Goal: Transaction & Acquisition: Purchase product/service

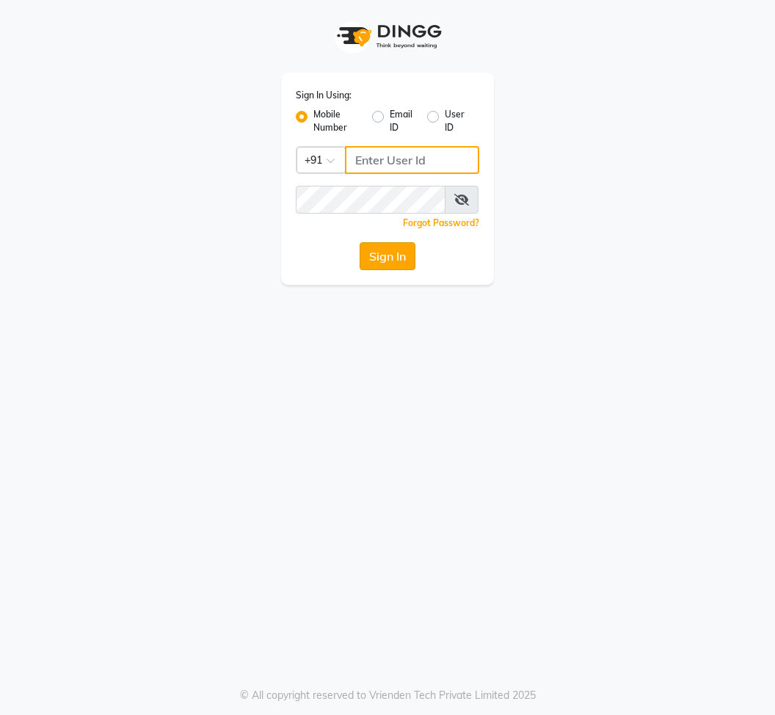
type input "8600687890"
click at [383, 265] on button "Sign In" at bounding box center [388, 256] width 56 height 28
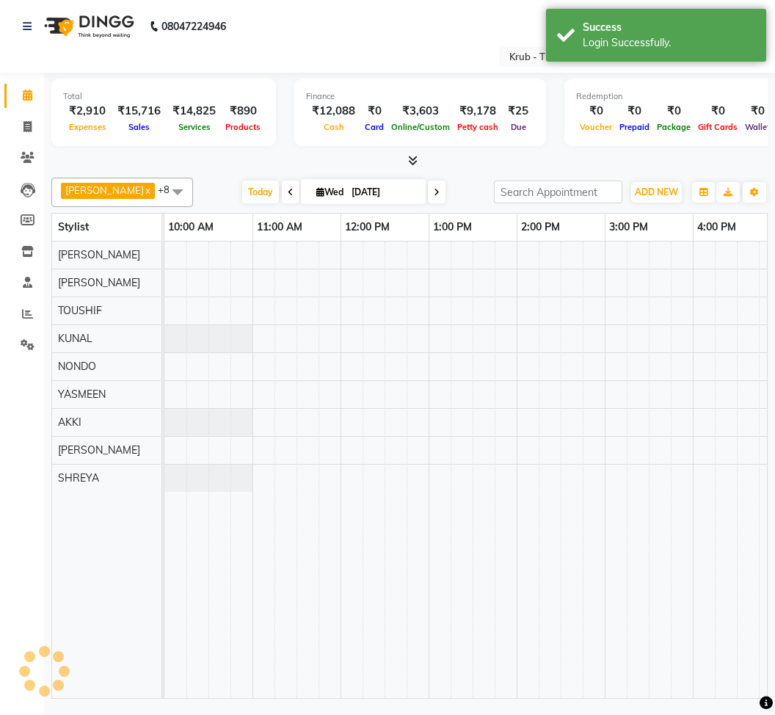
select select "en"
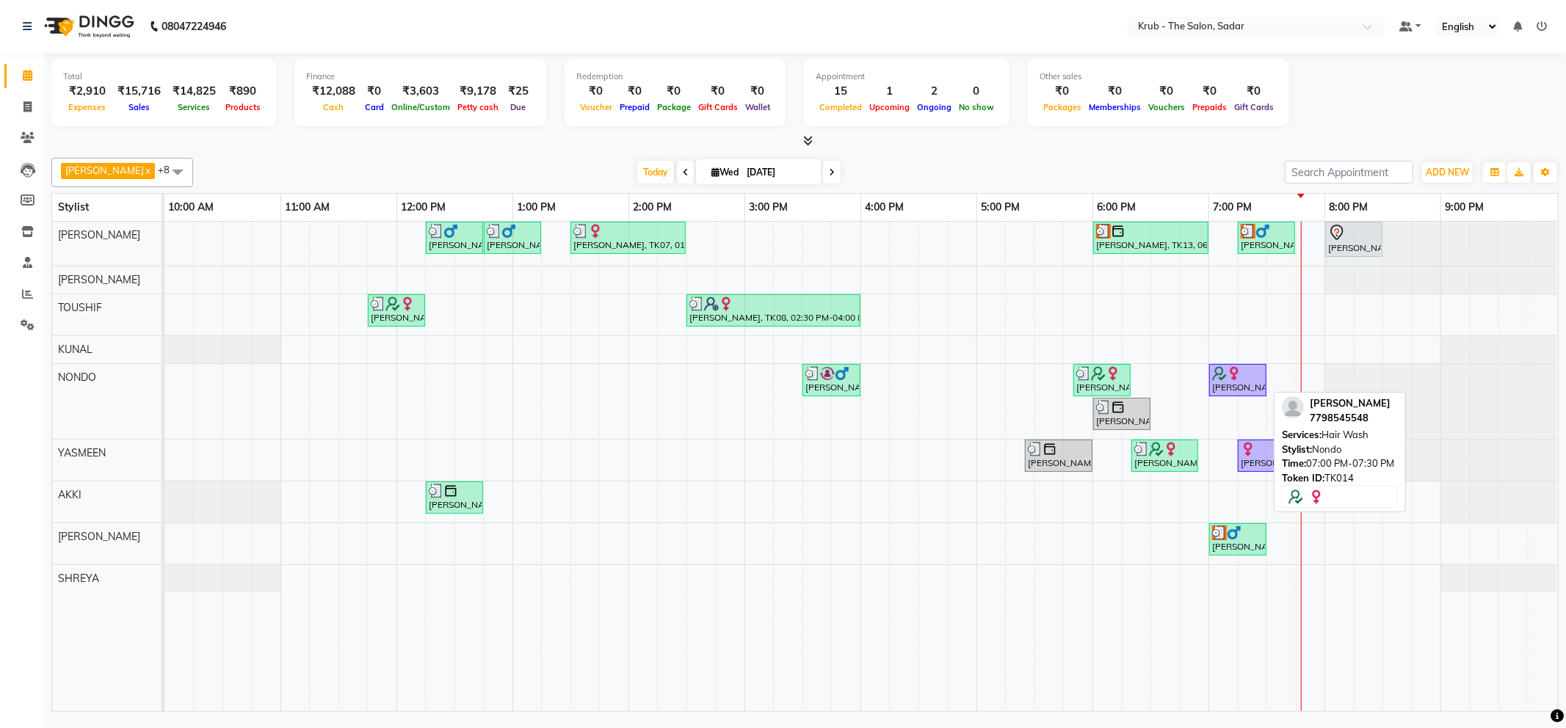
click at [774, 385] on div "[PERSON_NAME], TK14, 07:00 PM-07:30 PM, Hair Wash" at bounding box center [1237, 380] width 54 height 28
select select "1"
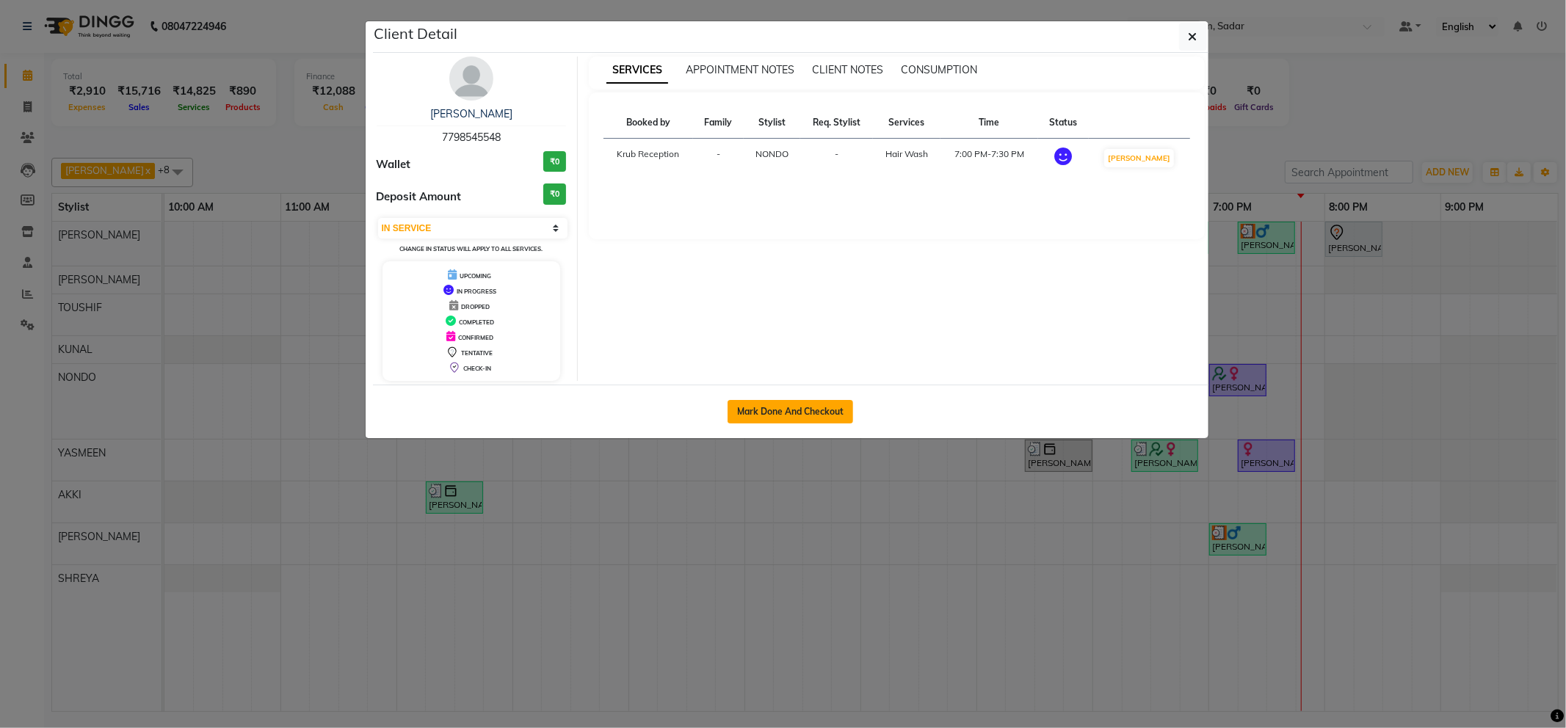
click at [774, 418] on button "Mark Done And Checkout" at bounding box center [790, 411] width 126 height 23
select select "service"
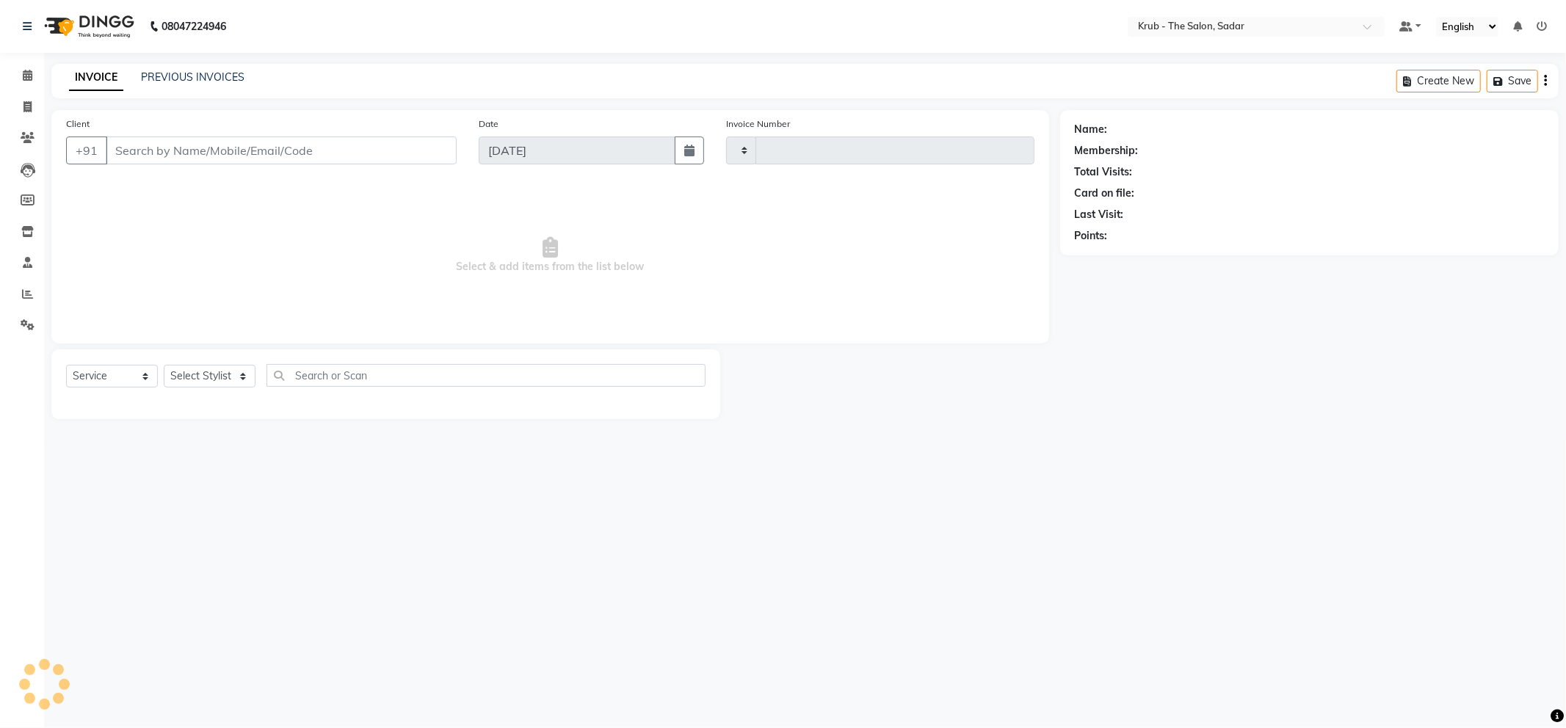
type input "2140"
select select "4449"
type input "7798545548"
select select "24986"
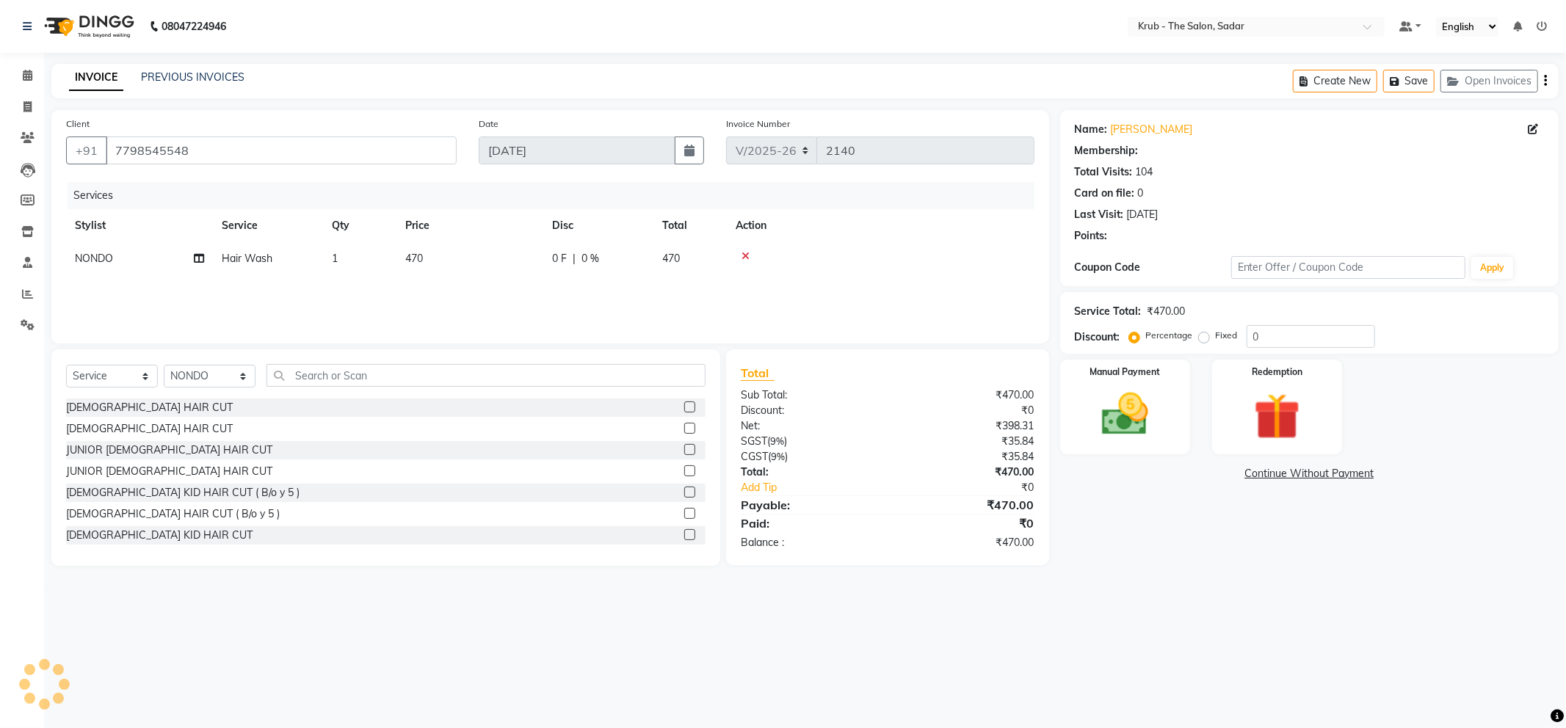
type input "15"
select select "1: Object"
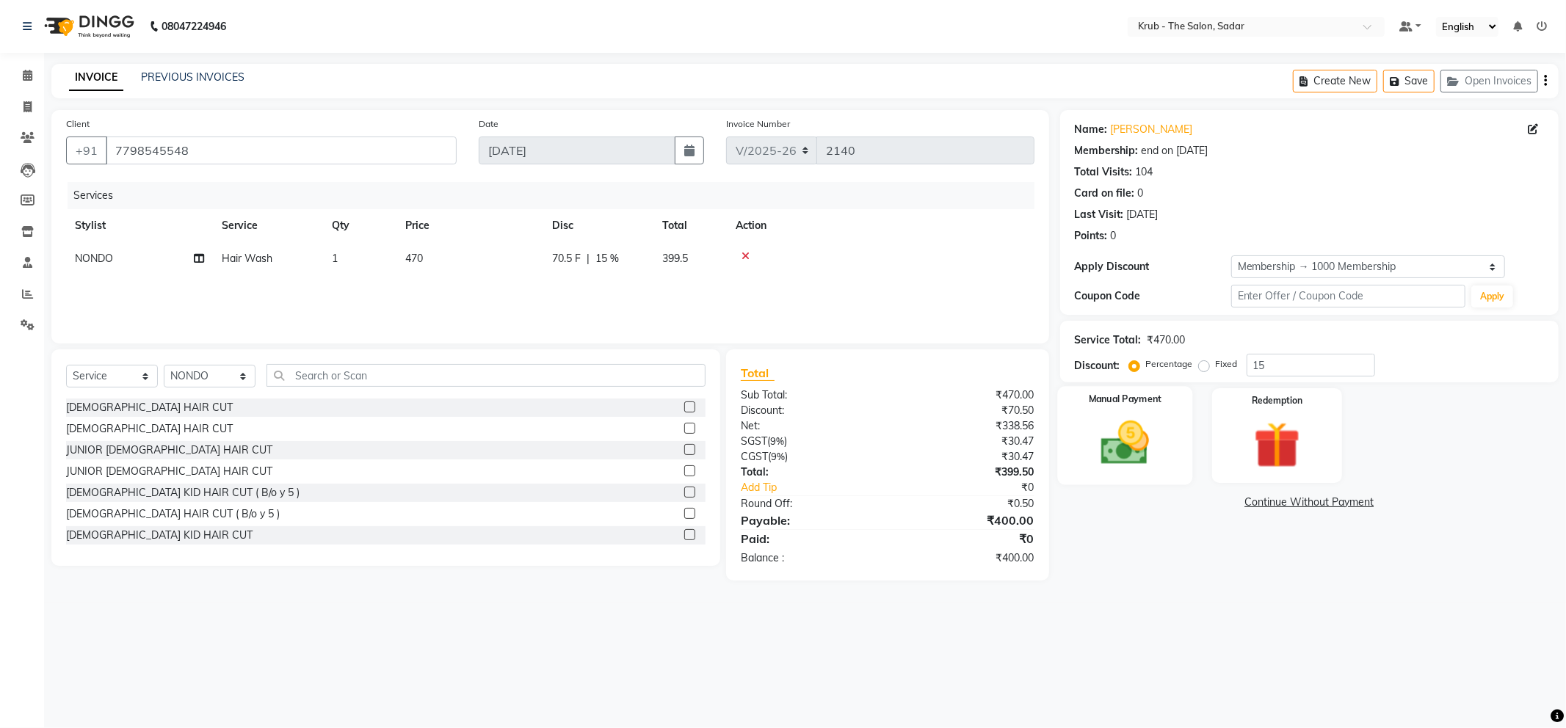
click at [774, 453] on img at bounding box center [1125, 443] width 79 height 56
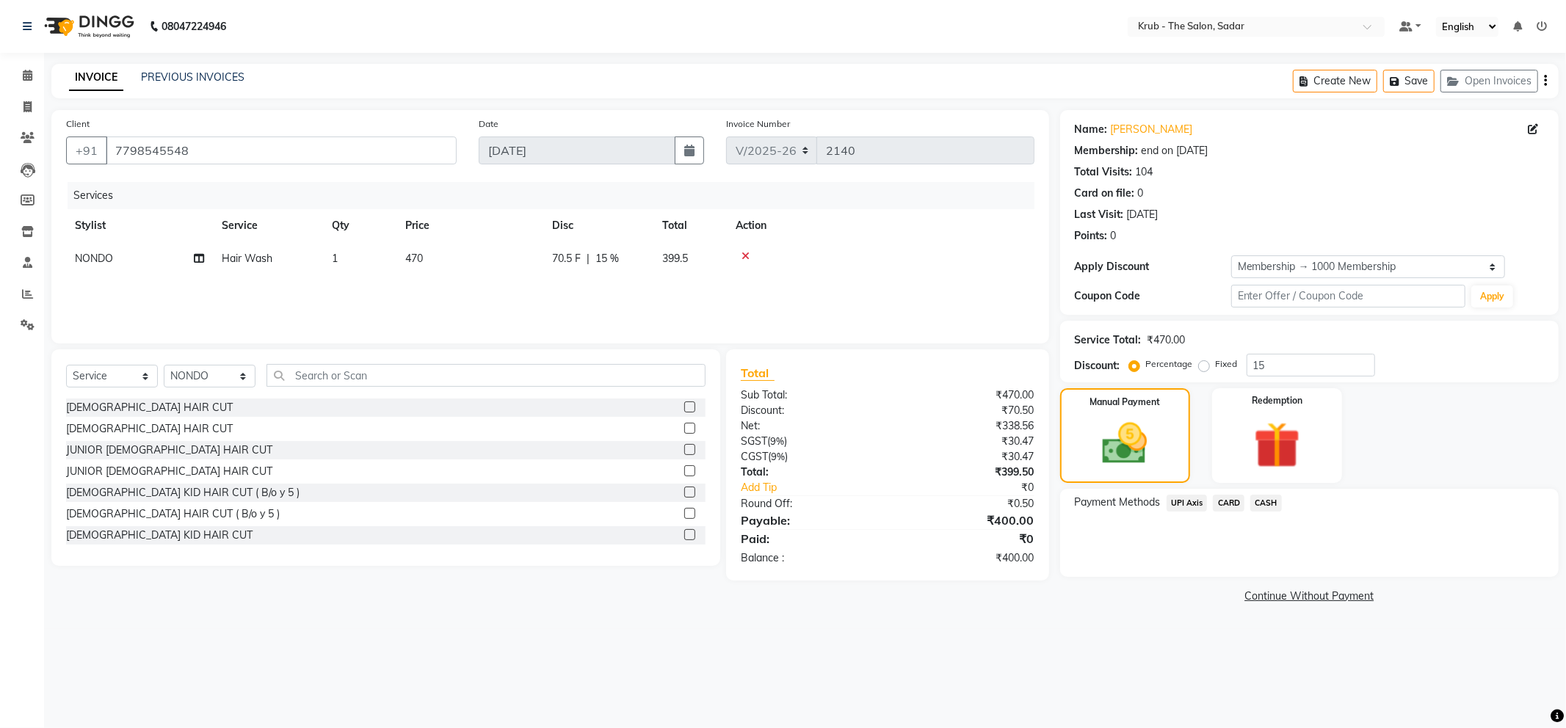
click at [774, 507] on span "UPI Axis" at bounding box center [1186, 503] width 41 height 17
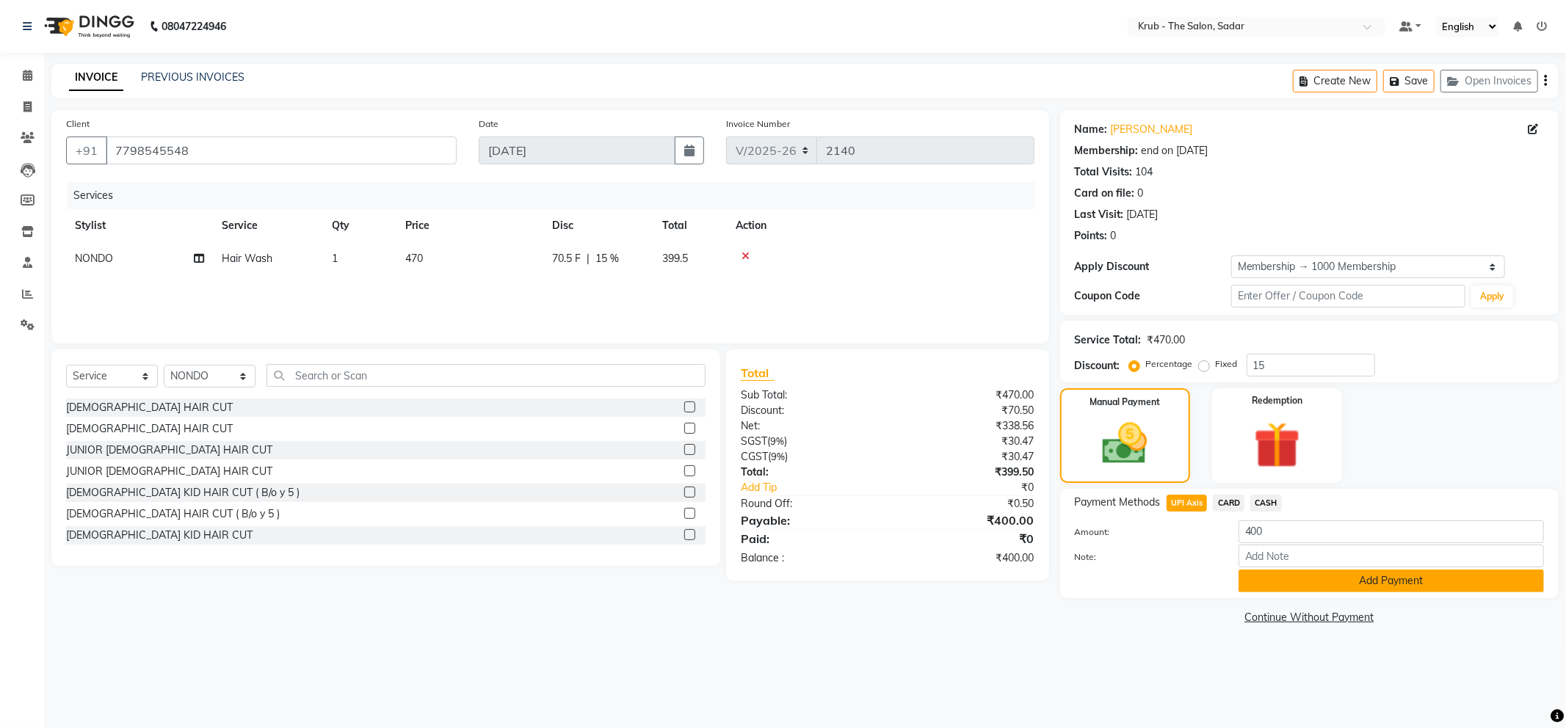
click at [774, 581] on button "Add Payment" at bounding box center [1390, 581] width 305 height 23
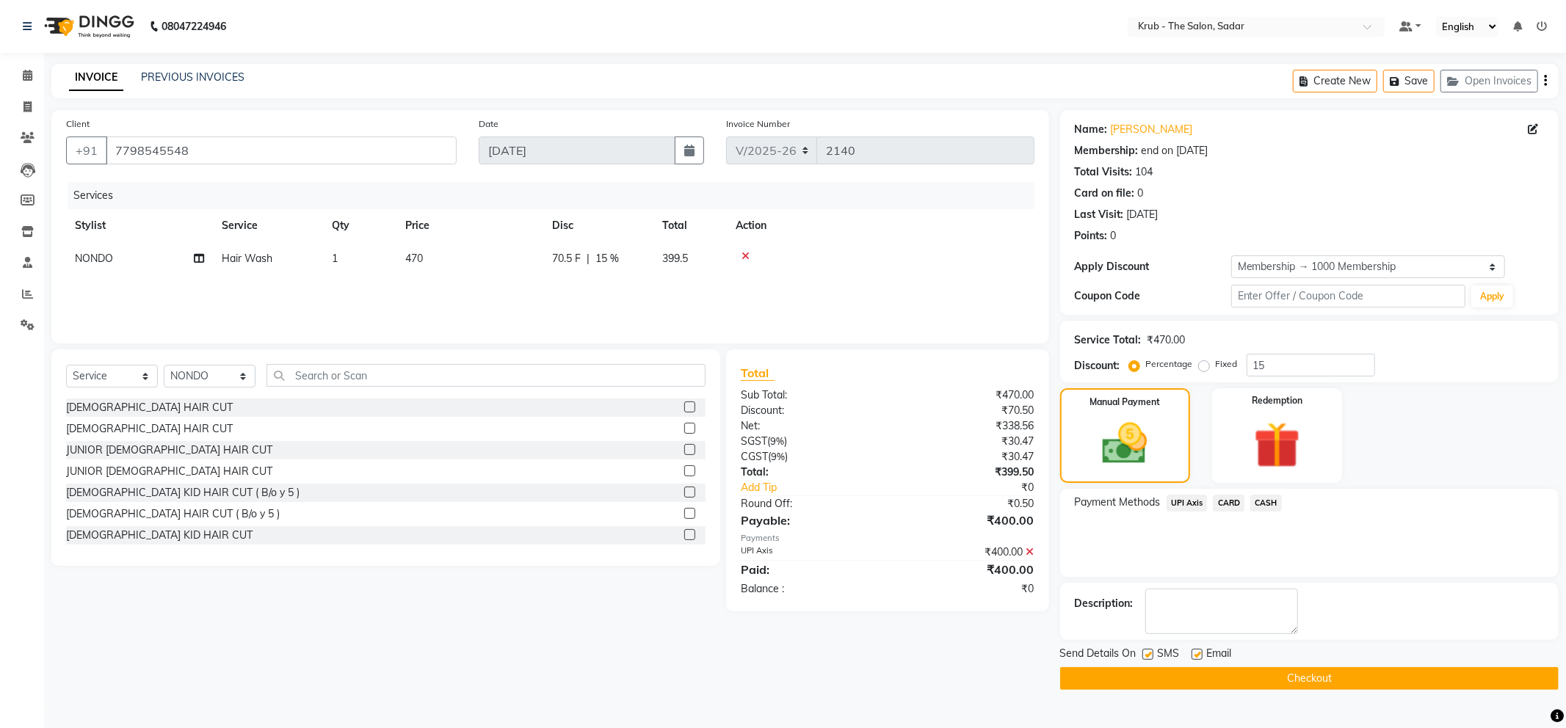
click at [774, 658] on label at bounding box center [1147, 654] width 11 height 11
click at [774, 658] on input "checkbox" at bounding box center [1147, 655] width 10 height 10
checkbox input "false"
click at [774, 655] on label at bounding box center [1196, 654] width 11 height 11
click at [774, 655] on input "checkbox" at bounding box center [1196, 655] width 10 height 10
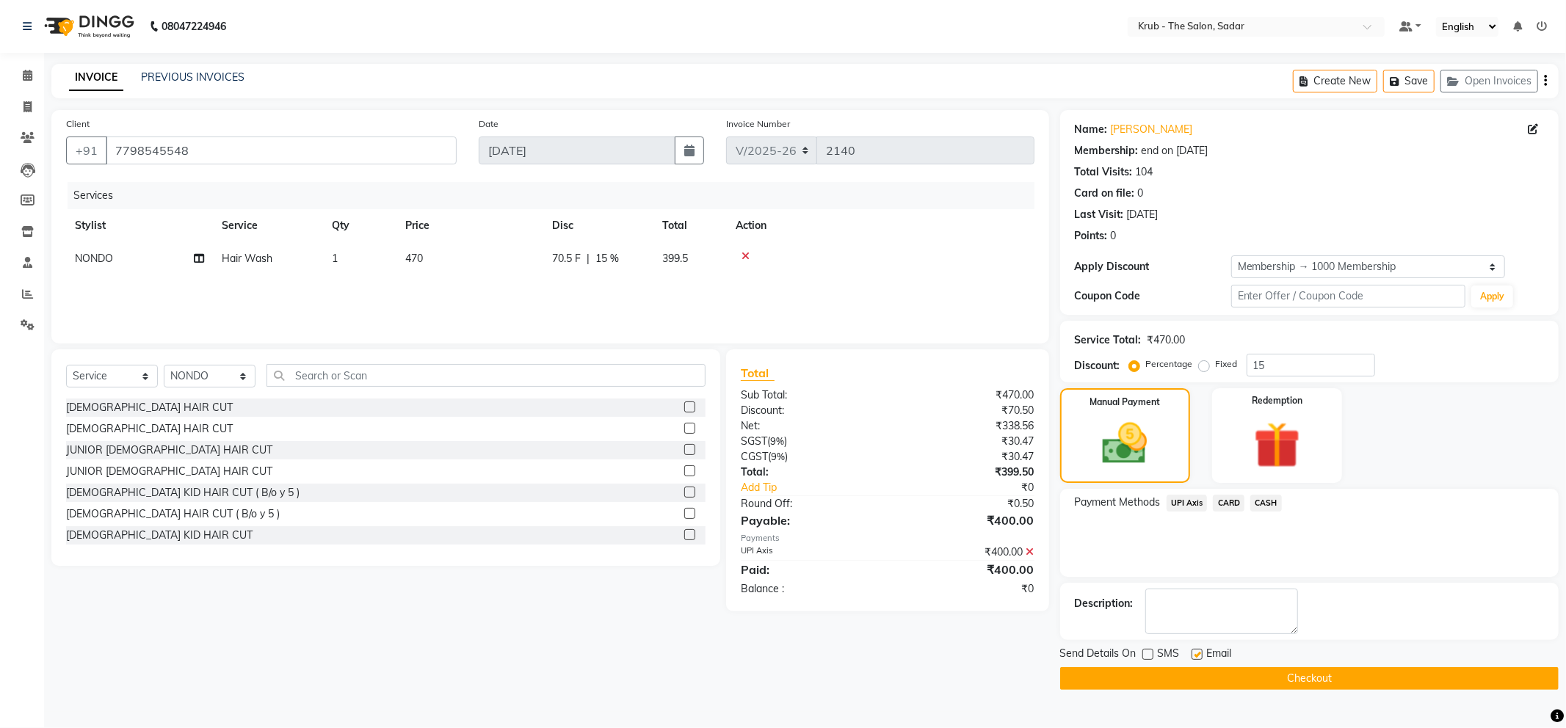
checkbox input "false"
click at [774, 681] on button "Checkout" at bounding box center [1309, 678] width 498 height 23
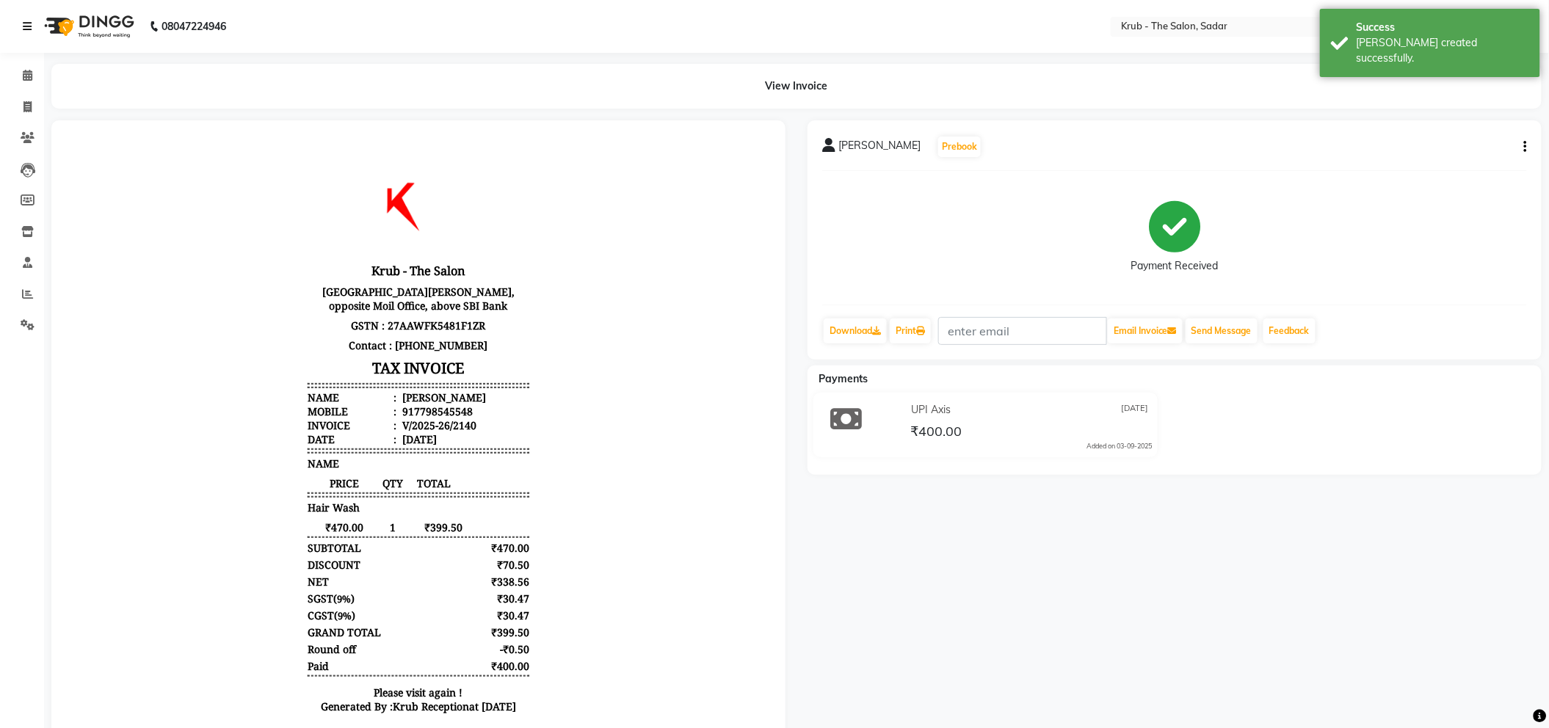
click at [24, 28] on icon at bounding box center [27, 26] width 9 height 10
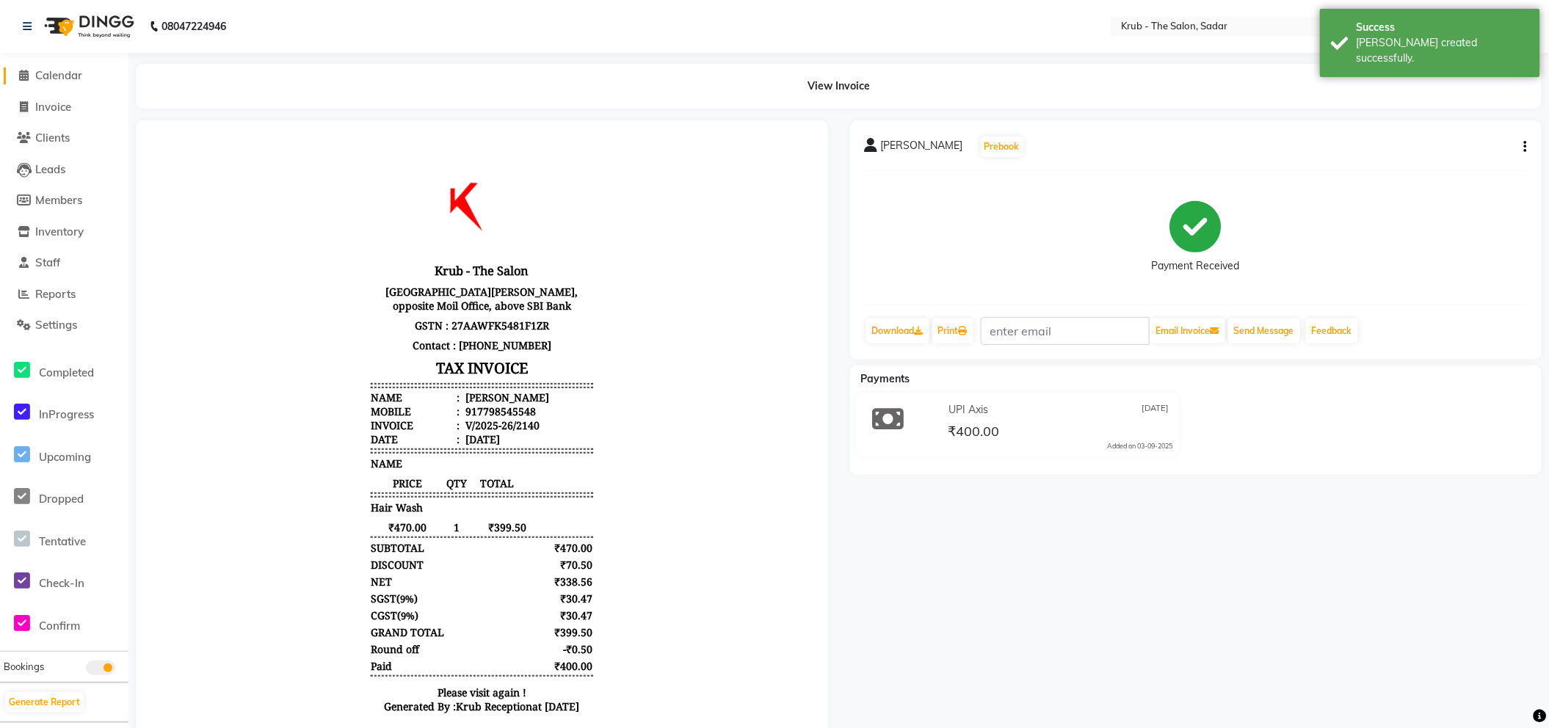
click at [45, 68] on span "Calendar" at bounding box center [58, 75] width 47 height 14
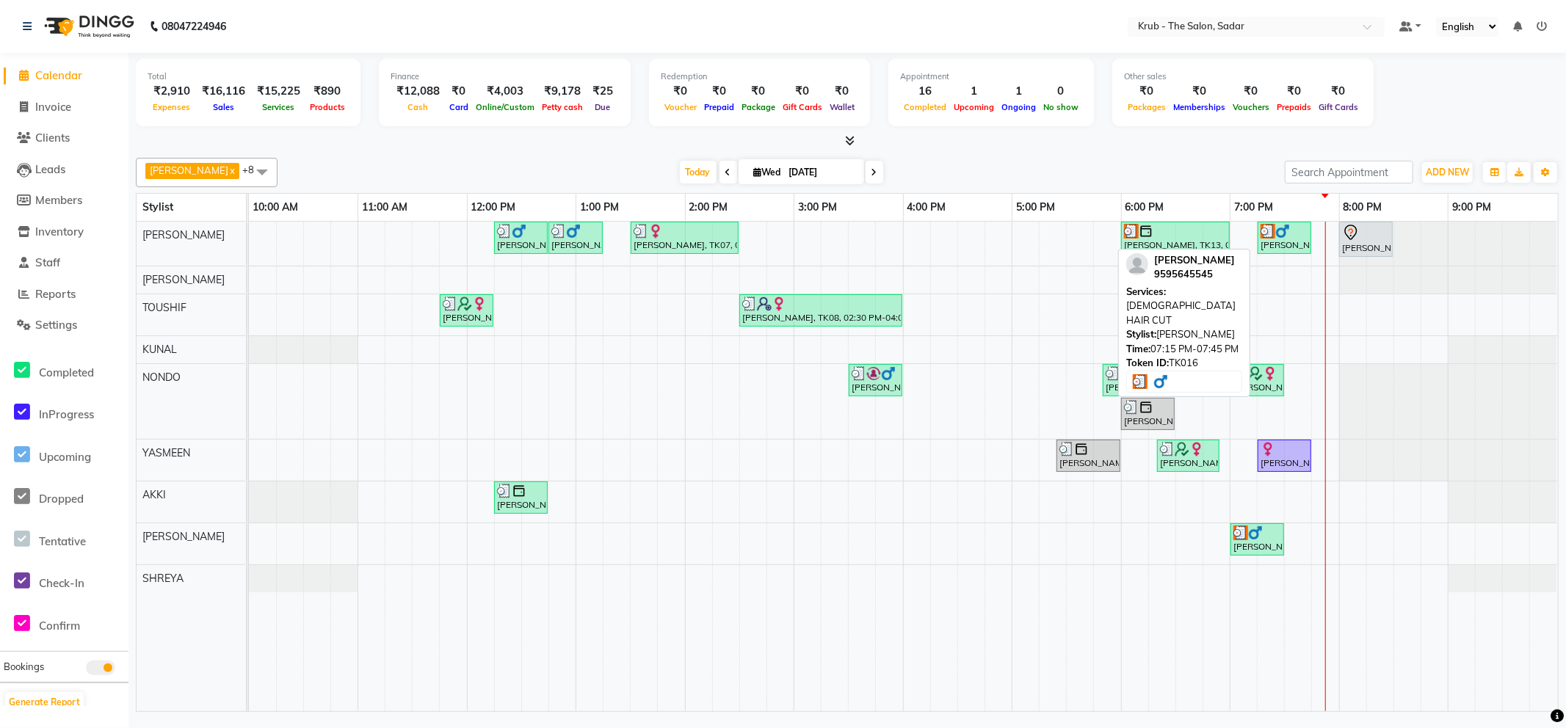
click at [774, 250] on div "[PERSON_NAME], TK16, 07:15 PM-07:45 PM, [DEMOGRAPHIC_DATA] HAIR CUT" at bounding box center [1284, 238] width 51 height 28
select select "3"
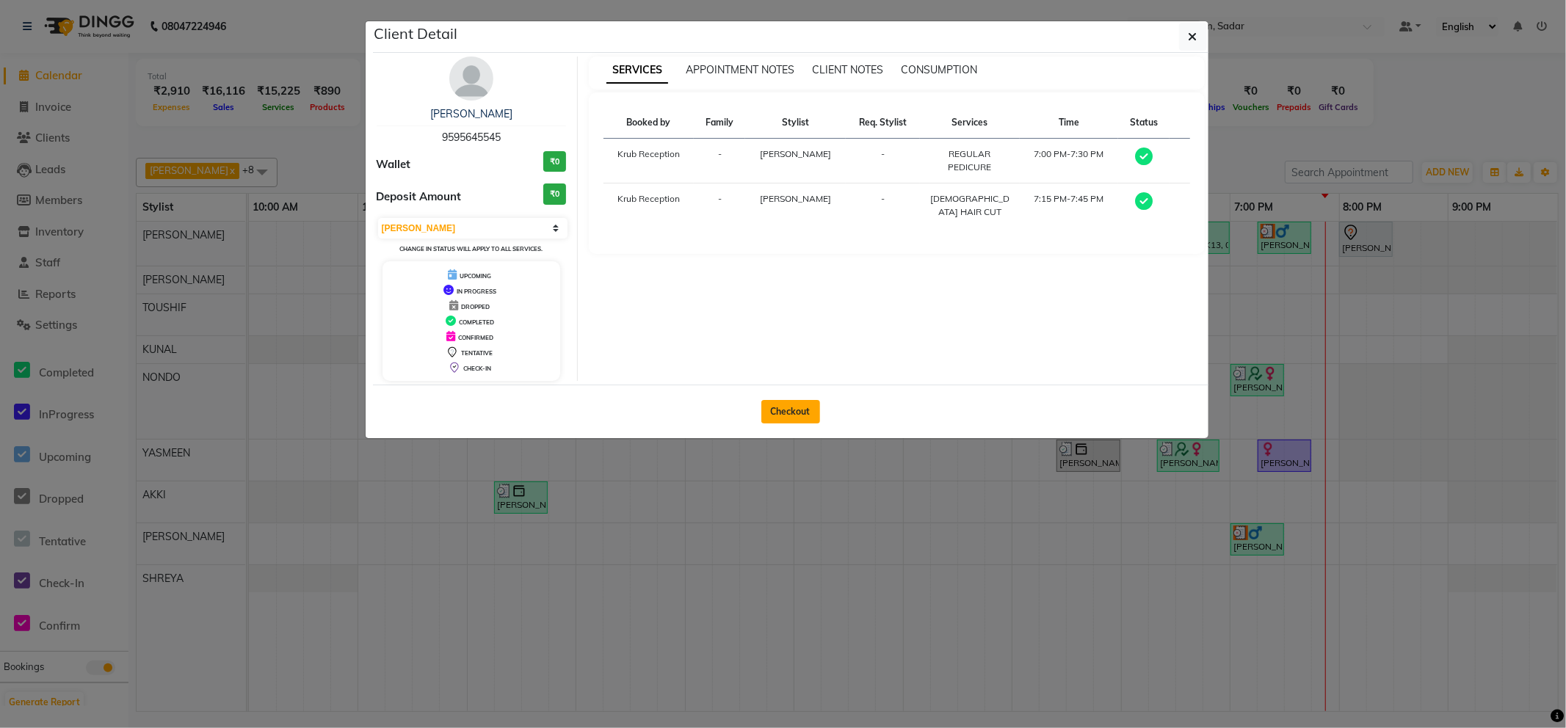
click at [774, 409] on button "Checkout" at bounding box center [790, 411] width 59 height 23
select select "4449"
select select "service"
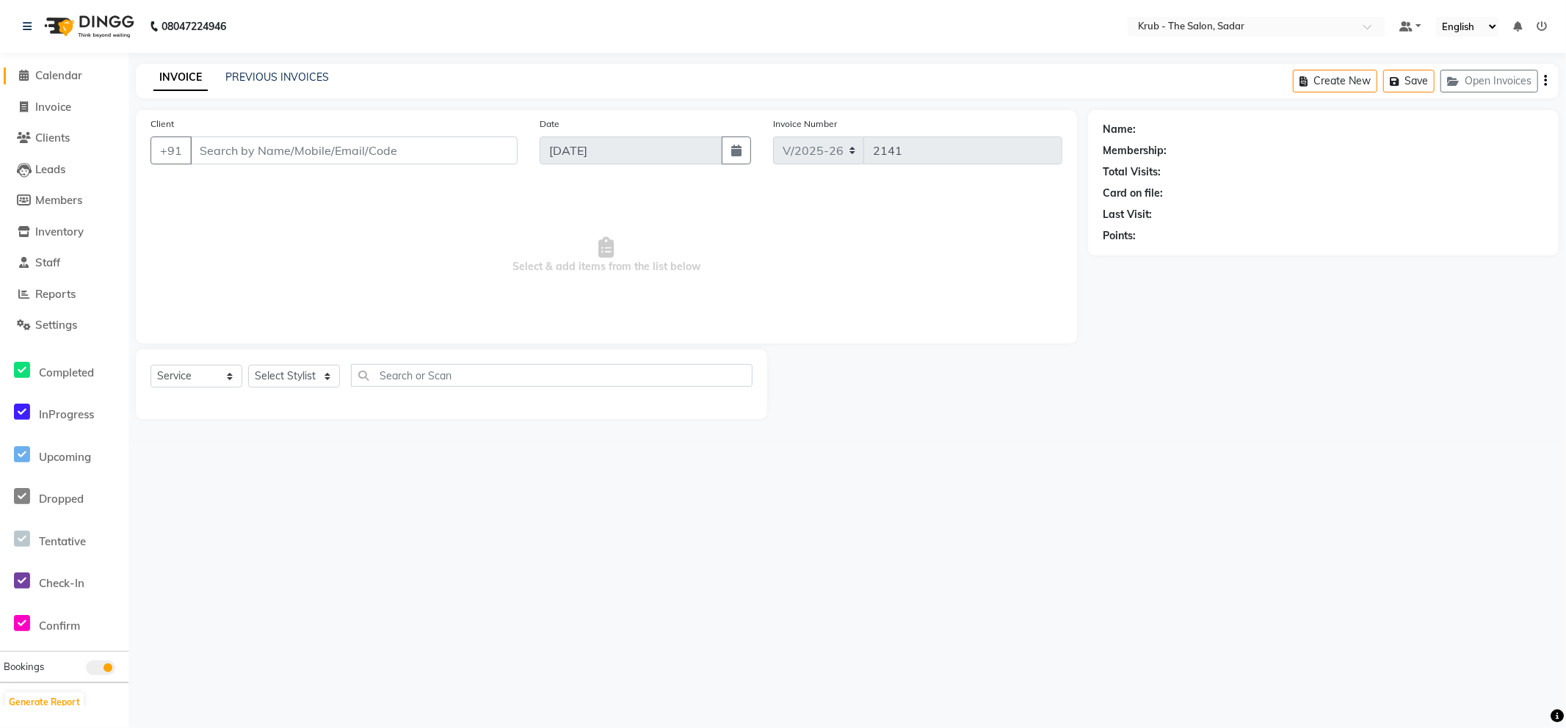
type input "9595645545"
select select "51621"
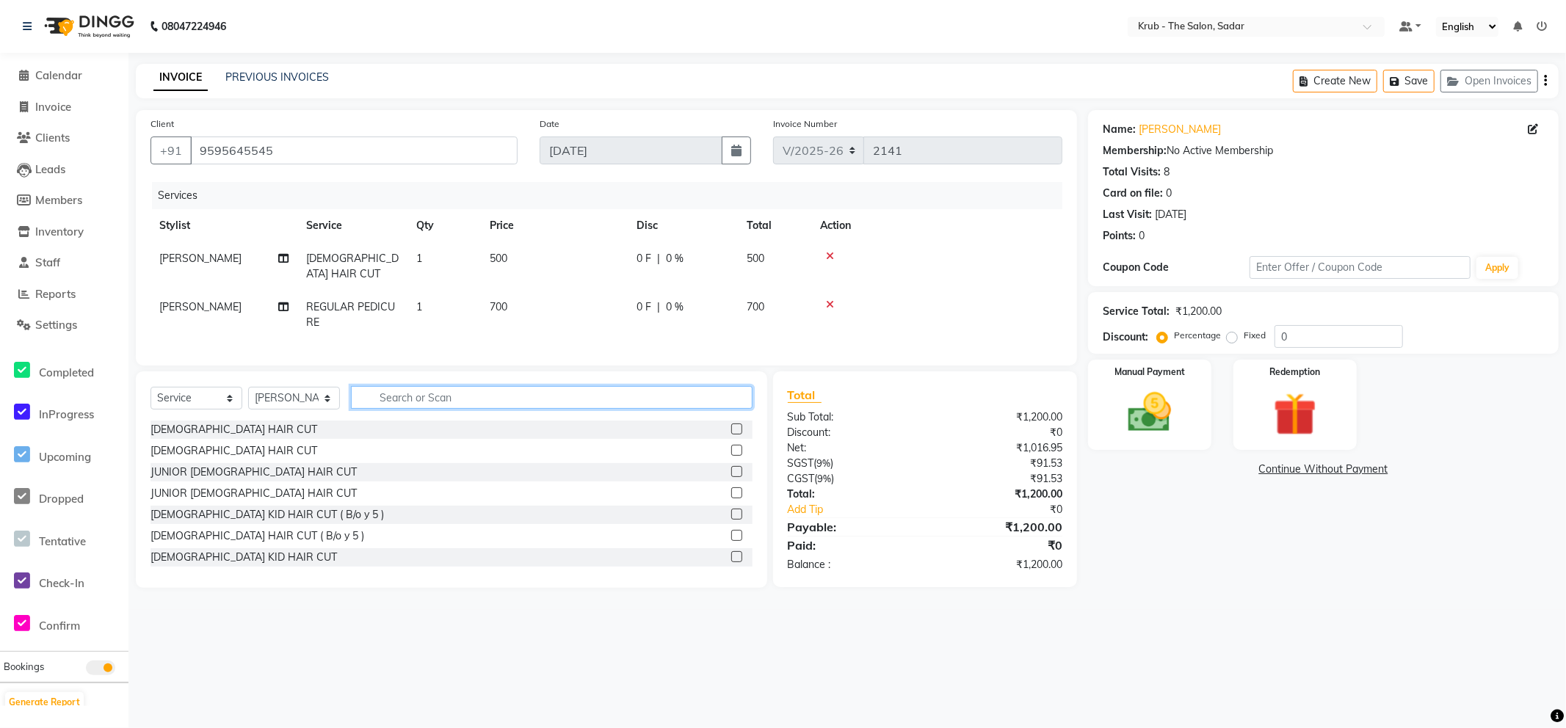
click at [392, 391] on input "text" at bounding box center [552, 397] width 402 height 23
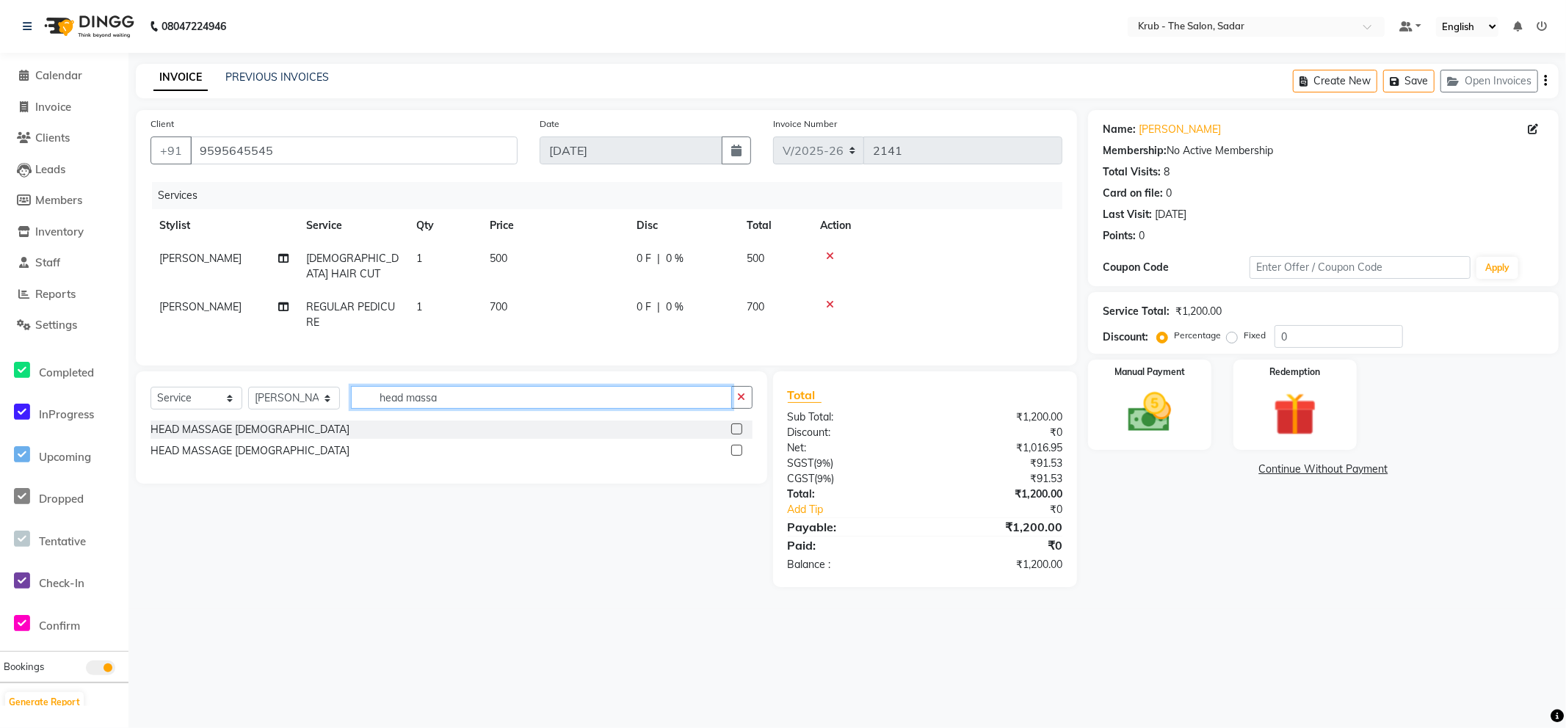
type input "head massa"
click at [736, 429] on label at bounding box center [736, 429] width 11 height 11
click at [736, 429] on input "checkbox" at bounding box center [736, 430] width 10 height 10
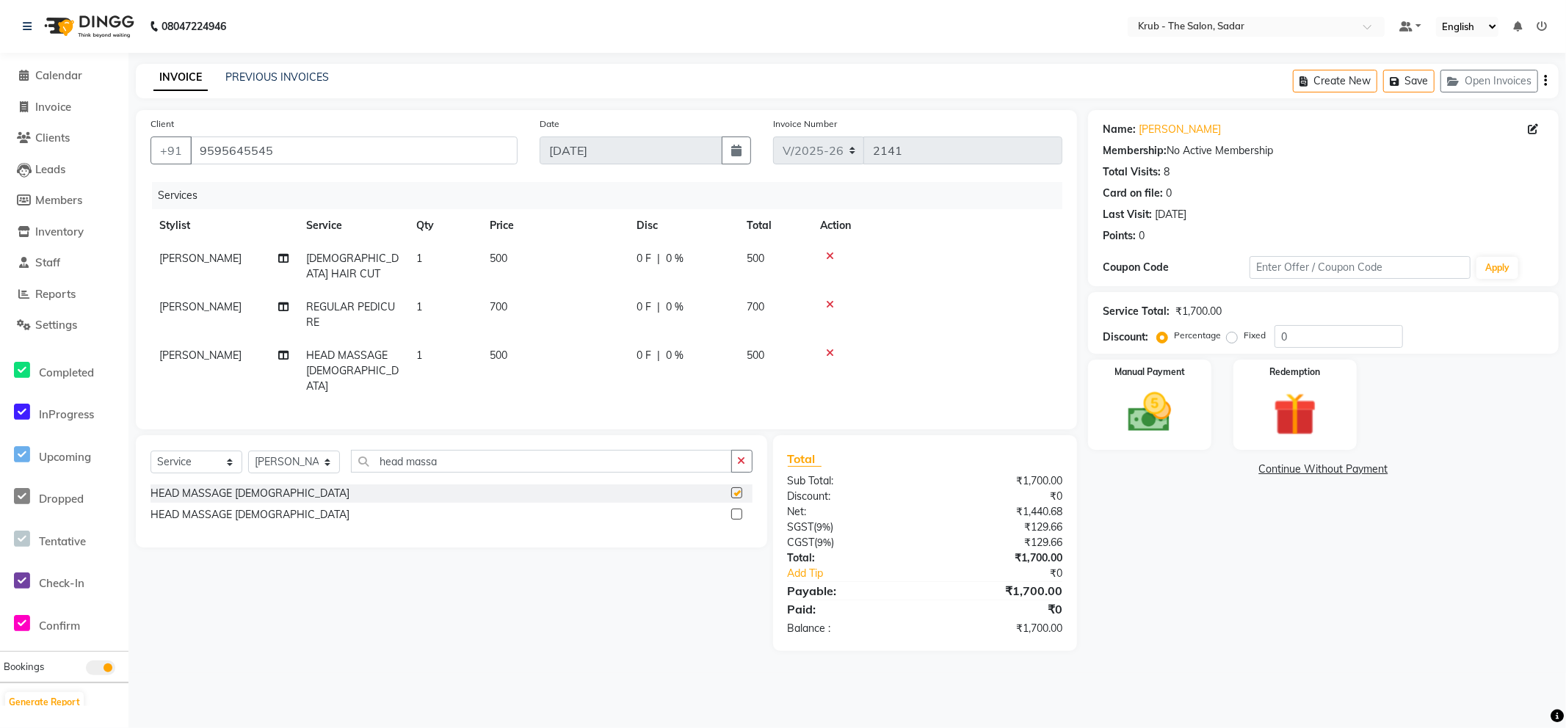
checkbox input "false"
drag, startPoint x: 440, startPoint y: 446, endPoint x: 373, endPoint y: 449, distance: 67.6
click at [373, 450] on input "head massa" at bounding box center [541, 461] width 381 height 23
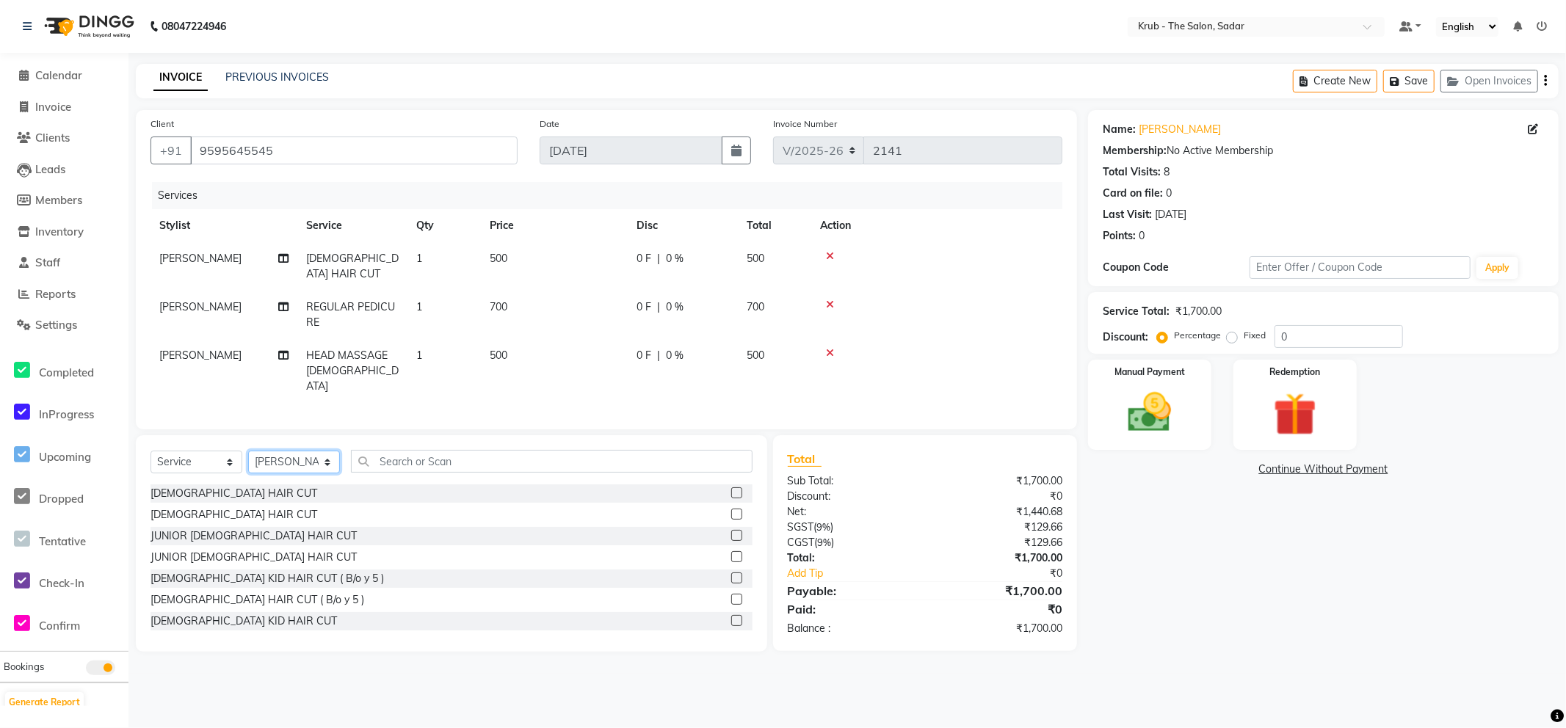
click at [327, 451] on select "Select Stylist AKASH [PERSON_NAME] [PERSON_NAME] Reception KUNAL NONDO [PERSON_…" at bounding box center [294, 462] width 92 height 23
select select "24979"
click at [248, 451] on select "Select Stylist AKASH [PERSON_NAME] [PERSON_NAME] Reception KUNAL NONDO [PERSON_…" at bounding box center [294, 462] width 92 height 23
click at [377, 450] on input "text" at bounding box center [552, 461] width 402 height 23
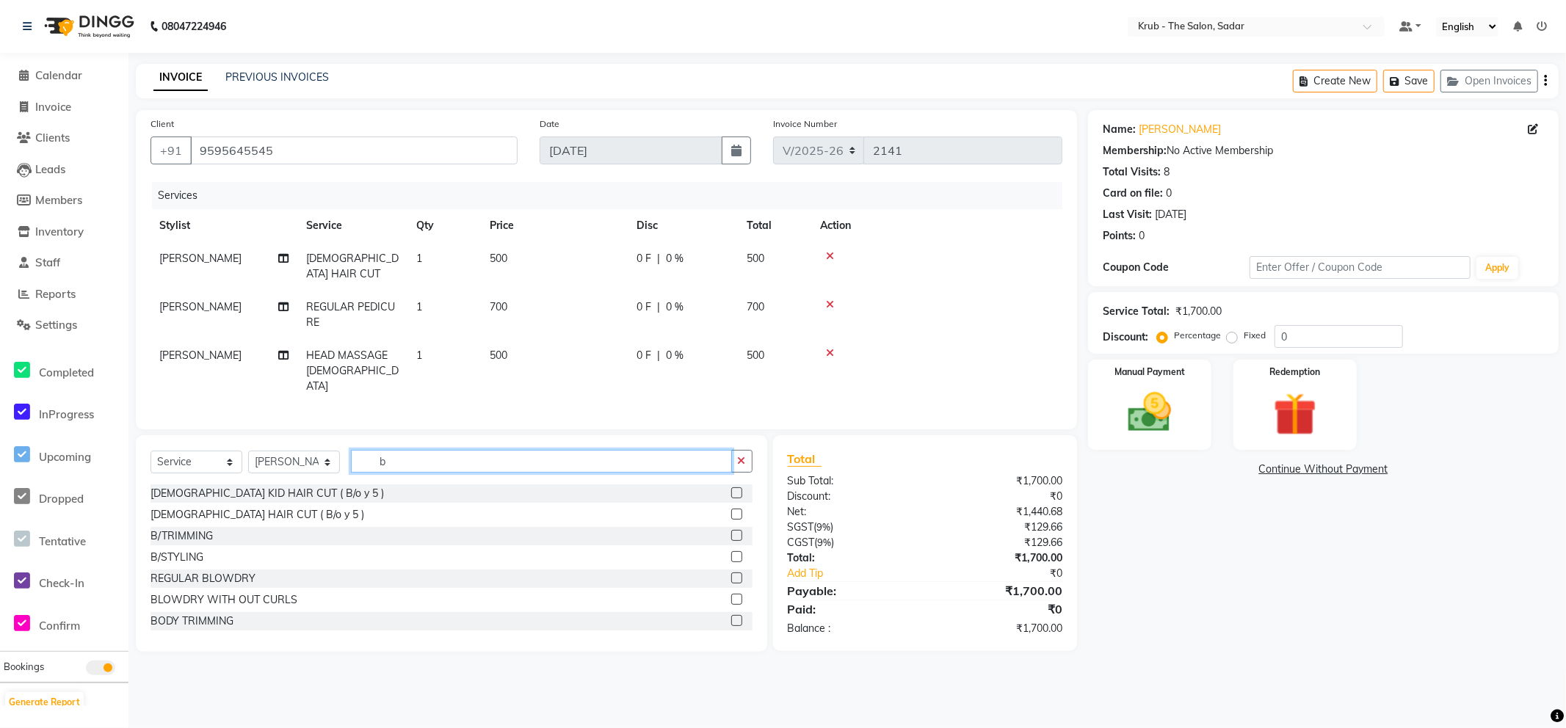
type input "b"
click at [731, 530] on label at bounding box center [736, 535] width 11 height 11
click at [731, 531] on input "checkbox" at bounding box center [736, 536] width 10 height 10
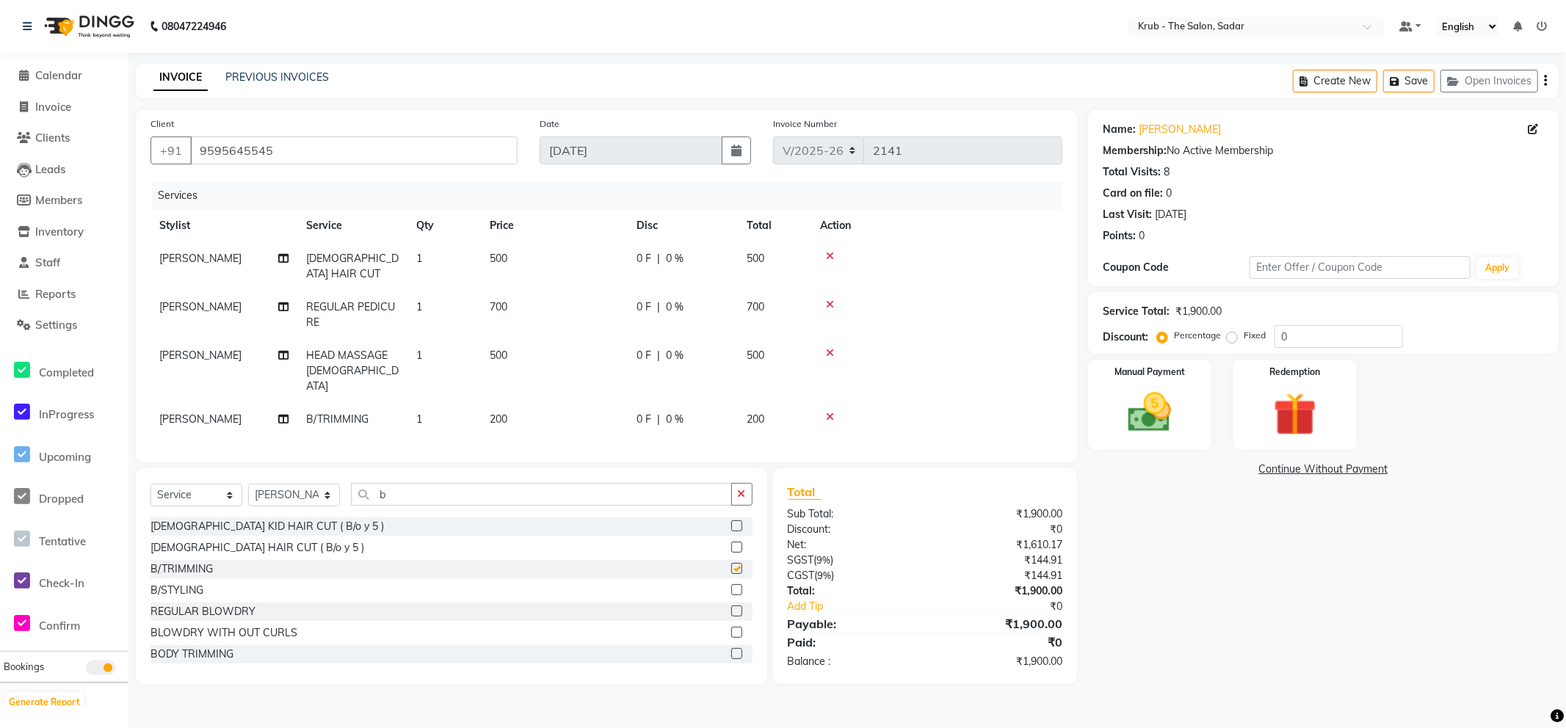
checkbox input "false"
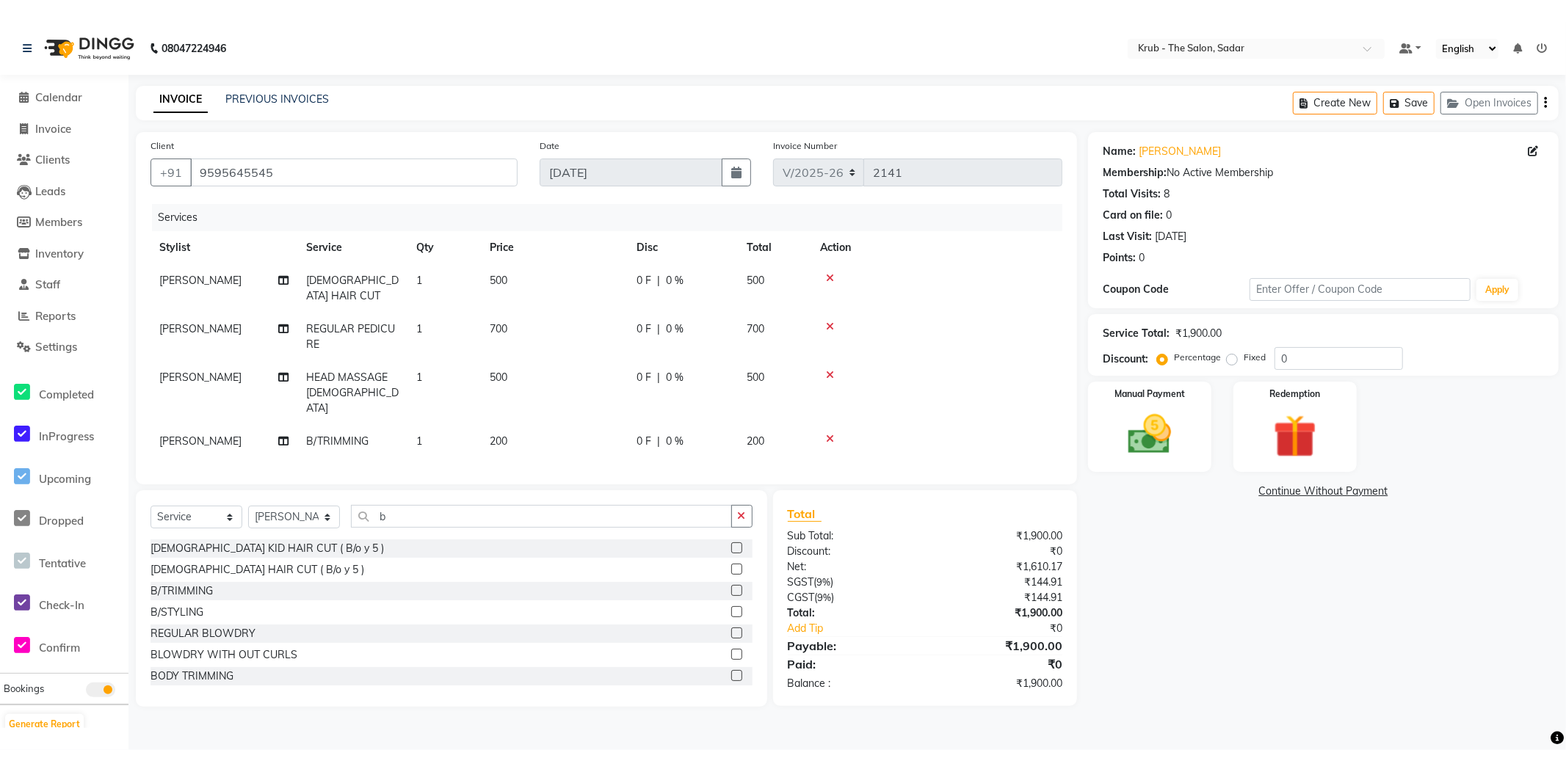
scroll to position [98, 0]
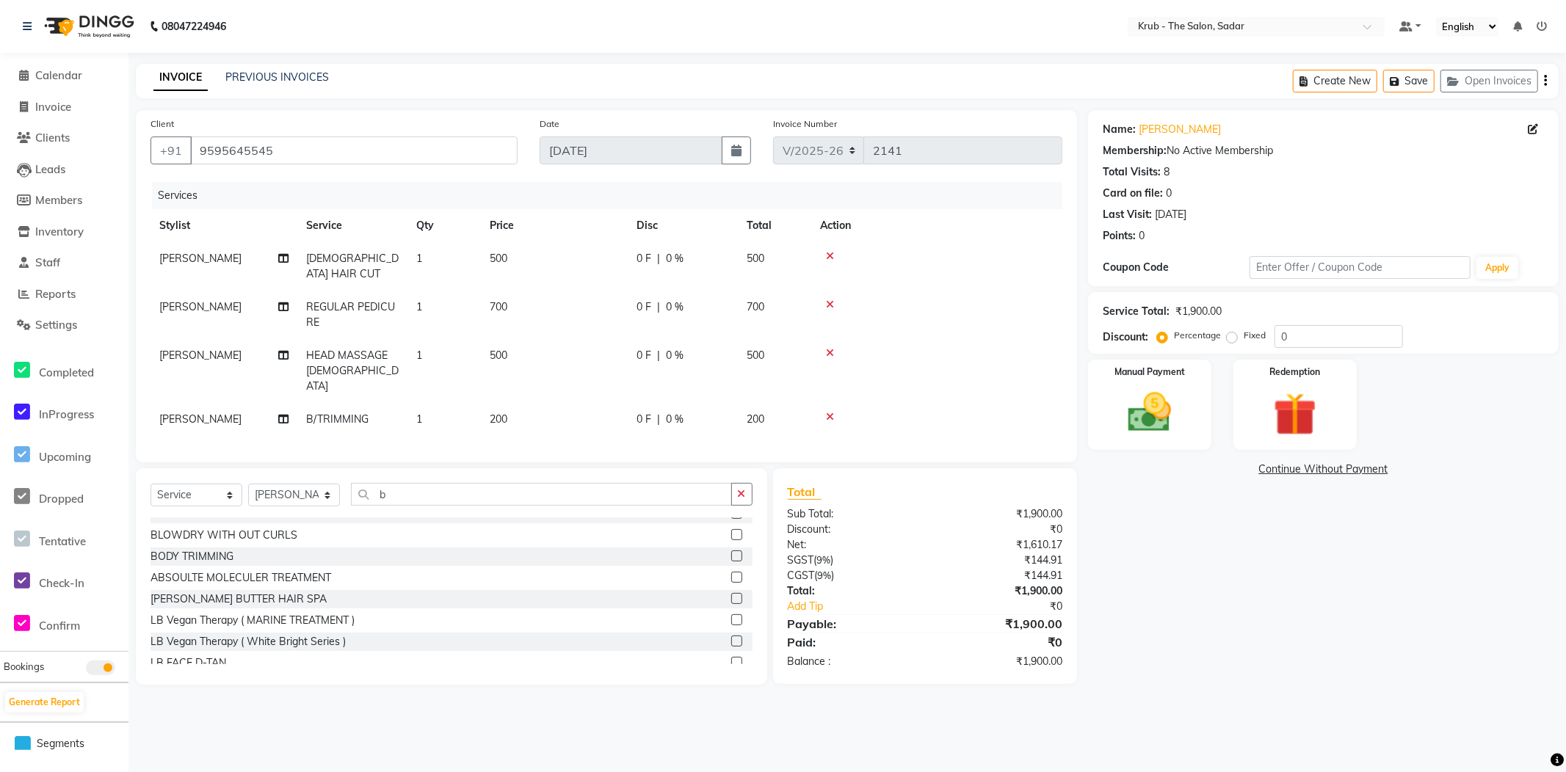
click at [18, 25] on div "08047224946" at bounding box center [124, 26] width 225 height 41
click at [29, 27] on icon at bounding box center [27, 26] width 9 height 10
